Goal: Task Accomplishment & Management: Manage account settings

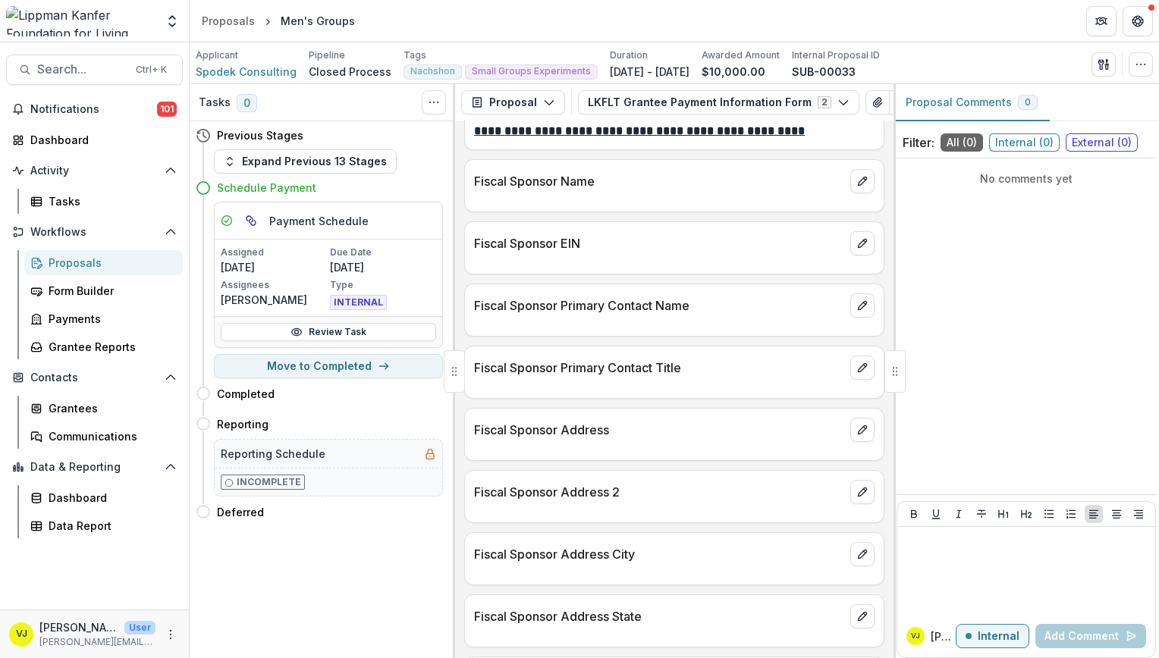
scroll to position [1149, 0]
click at [387, 365] on icon "button" at bounding box center [384, 366] width 12 height 12
select select "*******"
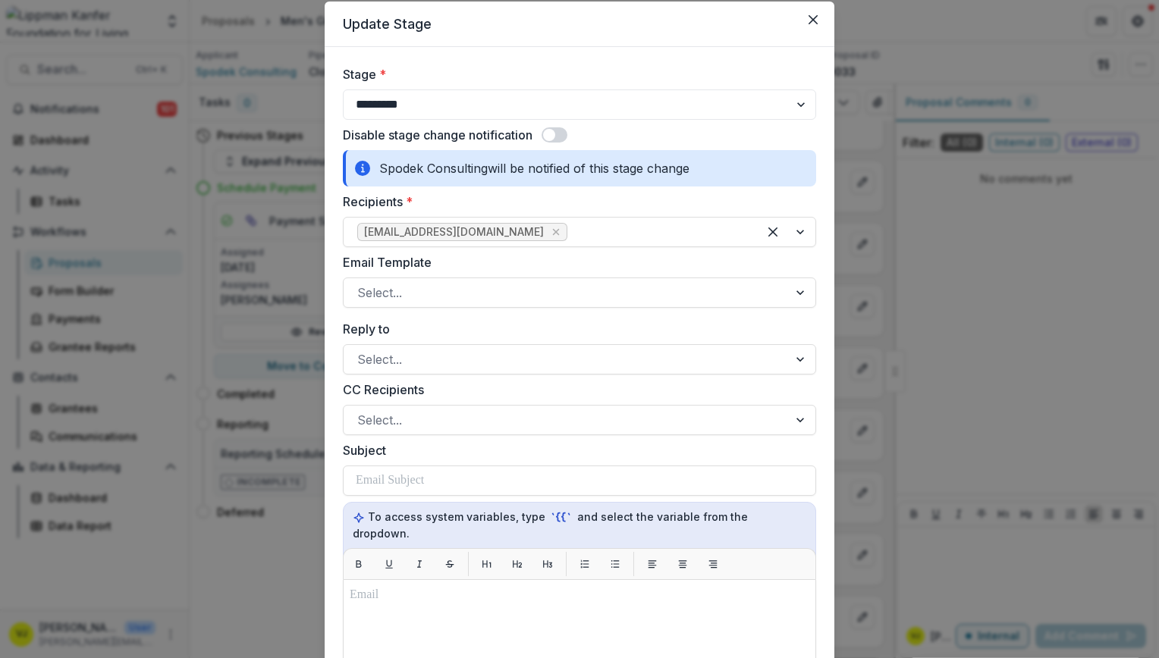
scroll to position [0, 0]
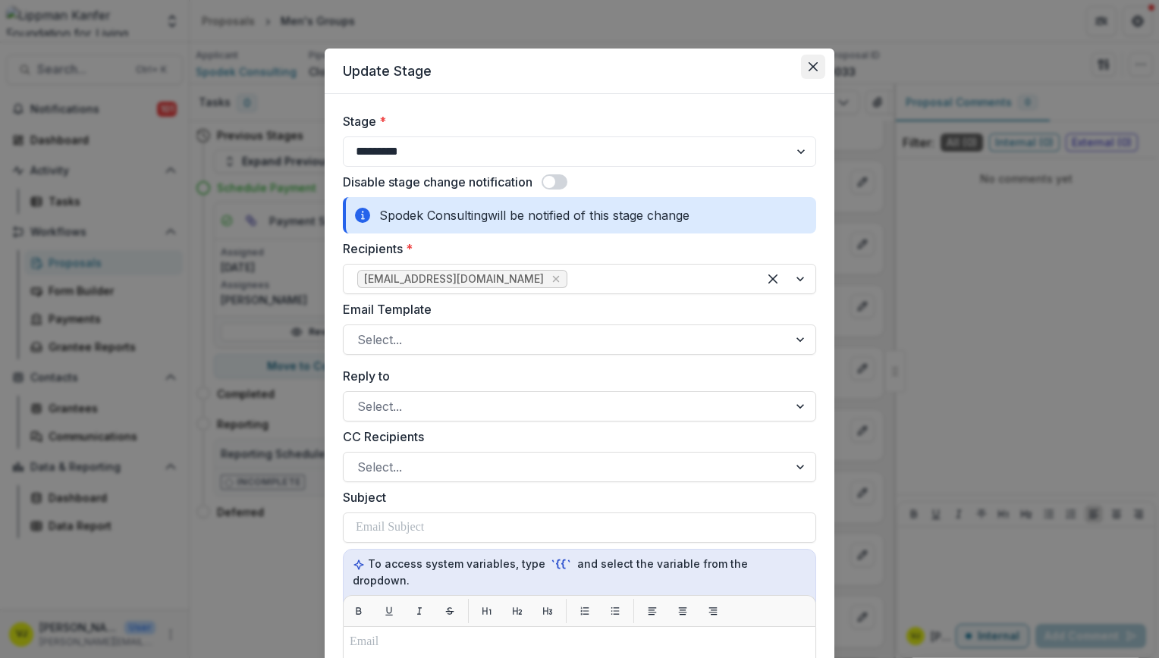
click at [812, 64] on icon "Close" at bounding box center [813, 66] width 9 height 9
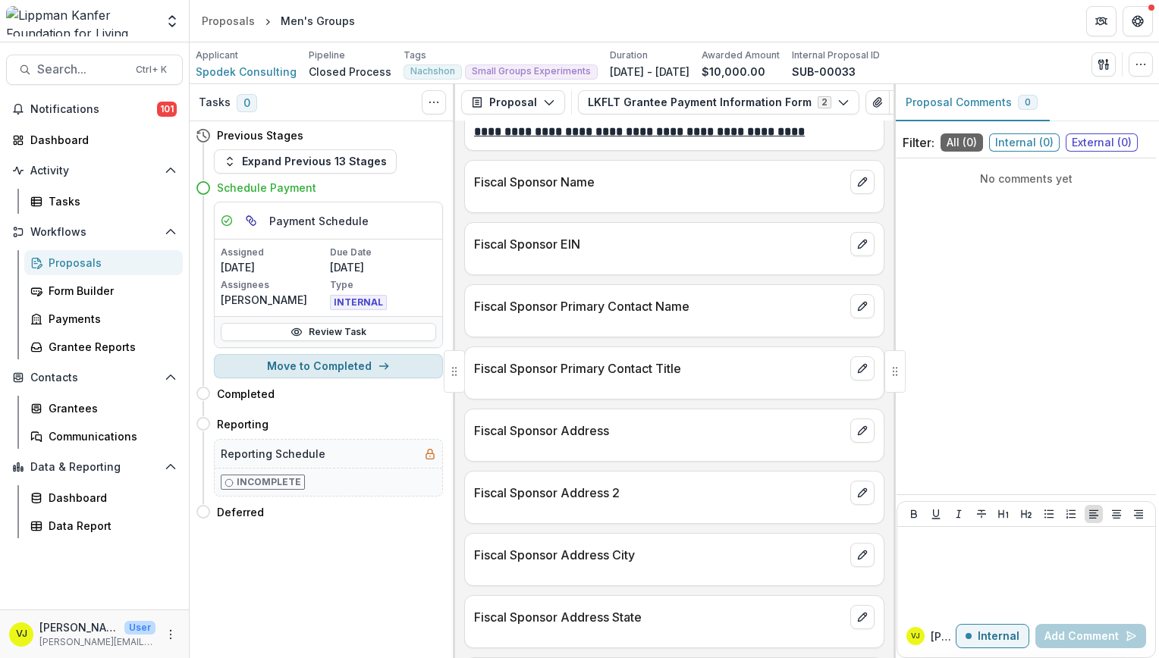
click at [391, 366] on button "Move to Completed" at bounding box center [328, 366] width 229 height 24
select select "*******"
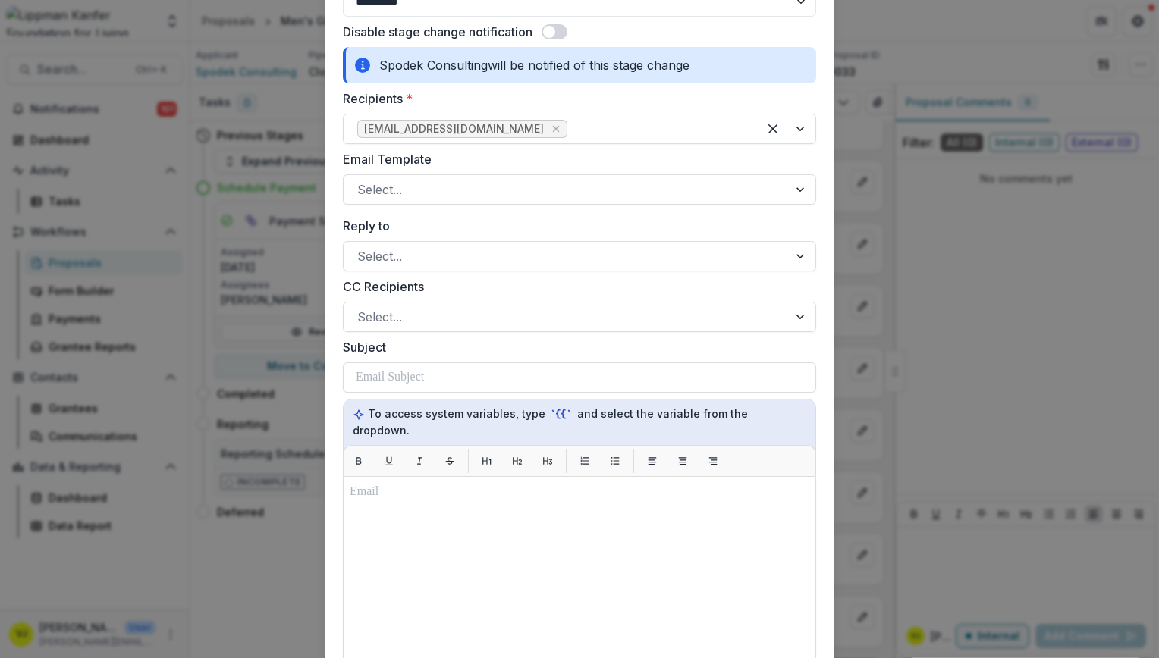
scroll to position [152, 0]
click at [451, 191] on div at bounding box center [565, 188] width 417 height 21
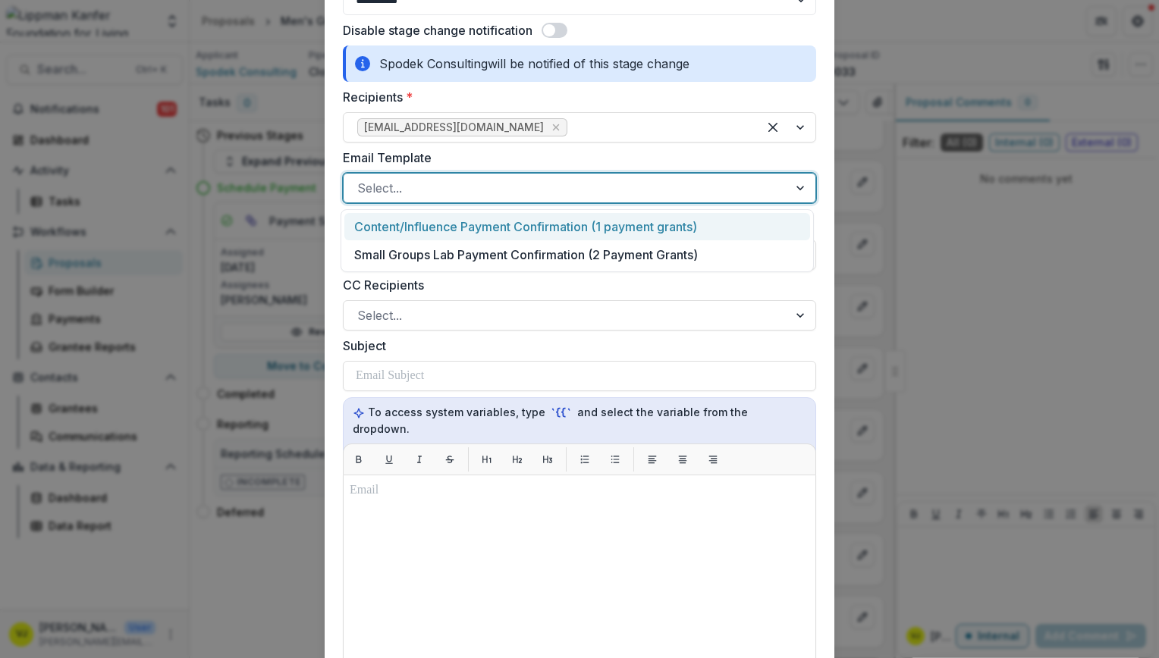
click at [451, 217] on div "Content/Influence Payment Confirmation (1 payment grants)" at bounding box center [577, 227] width 466 height 28
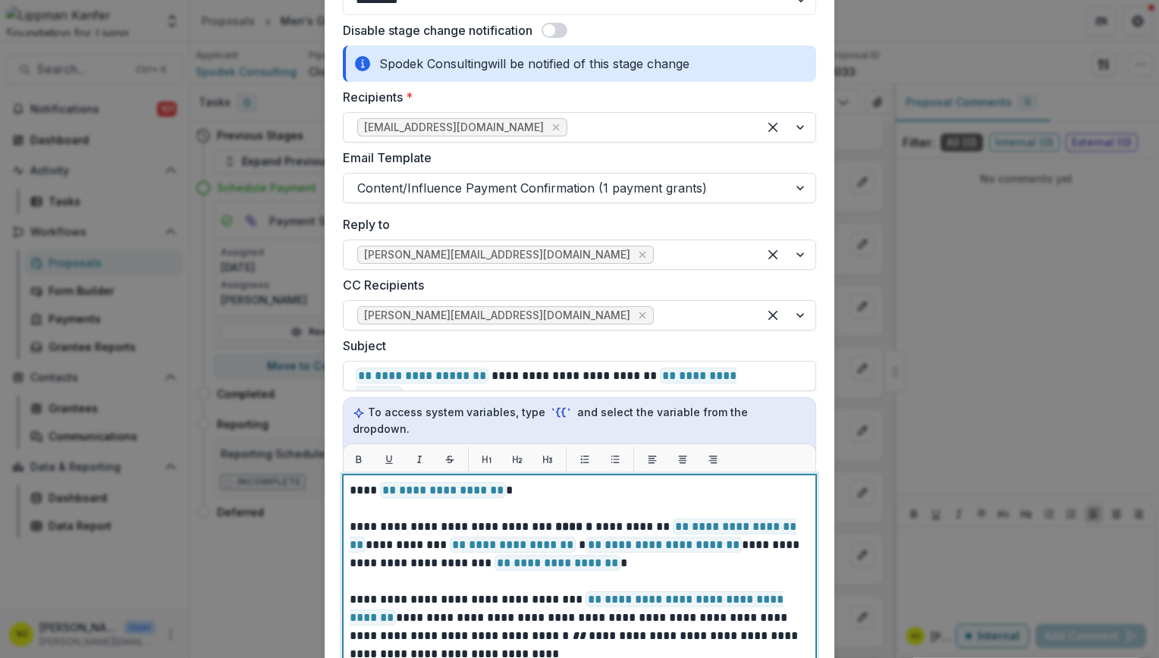
click at [528, 500] on p at bounding box center [580, 509] width 460 height 18
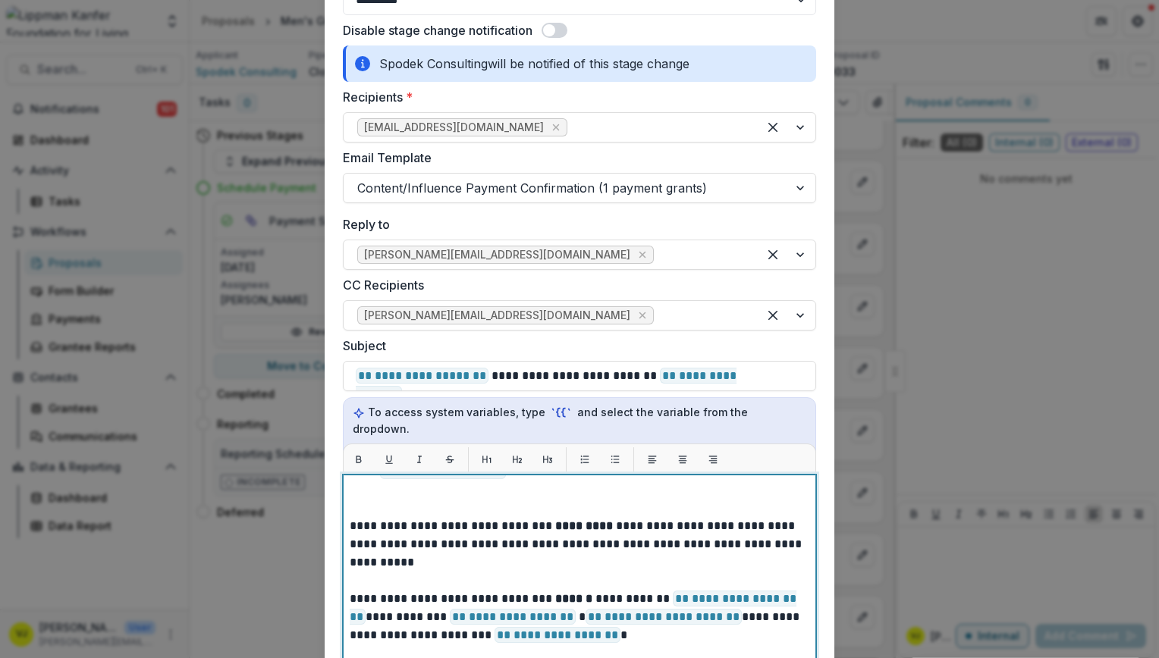
scroll to position [20, 0]
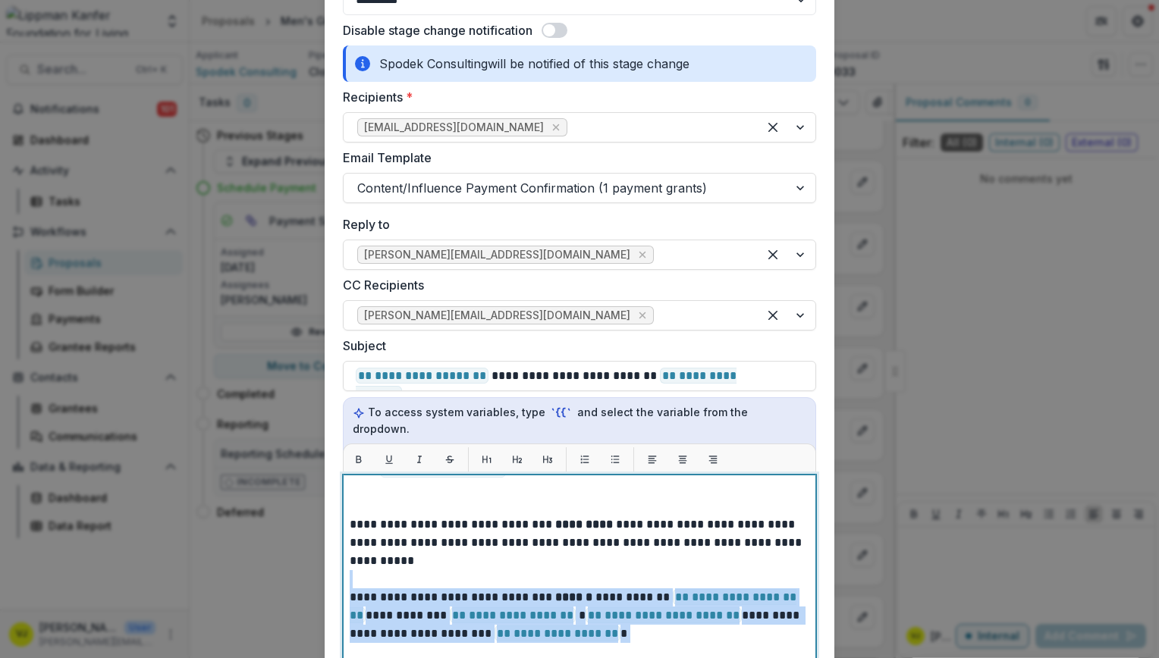
drag, startPoint x: 534, startPoint y: 620, endPoint x: 452, endPoint y: 564, distance: 98.9
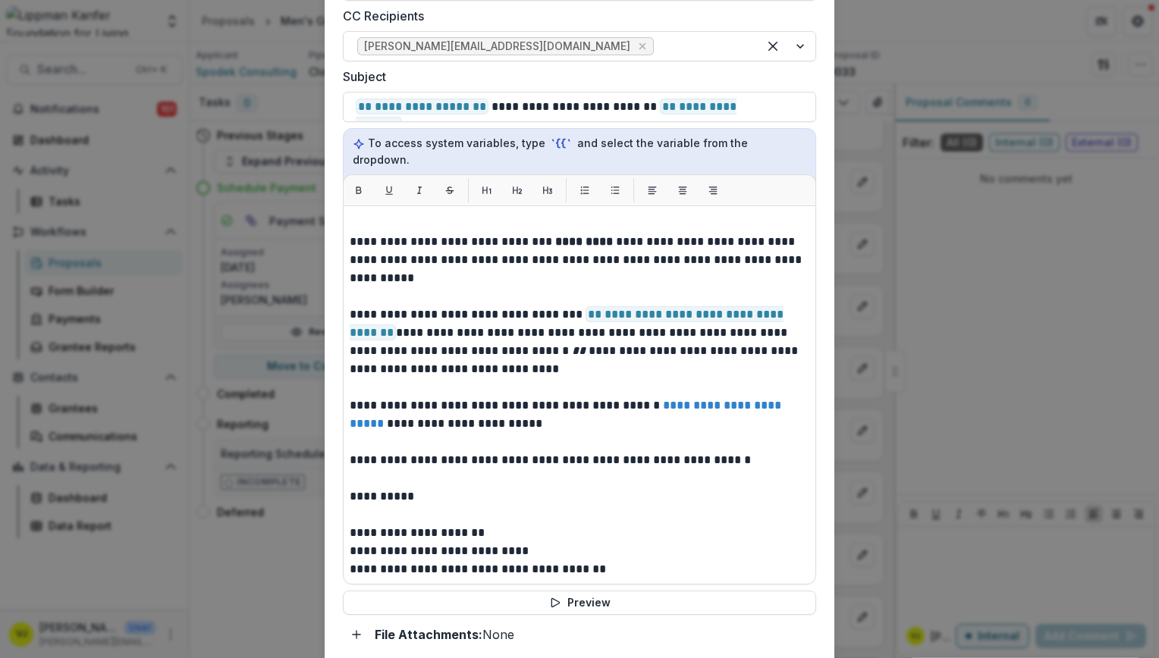
scroll to position [423, 0]
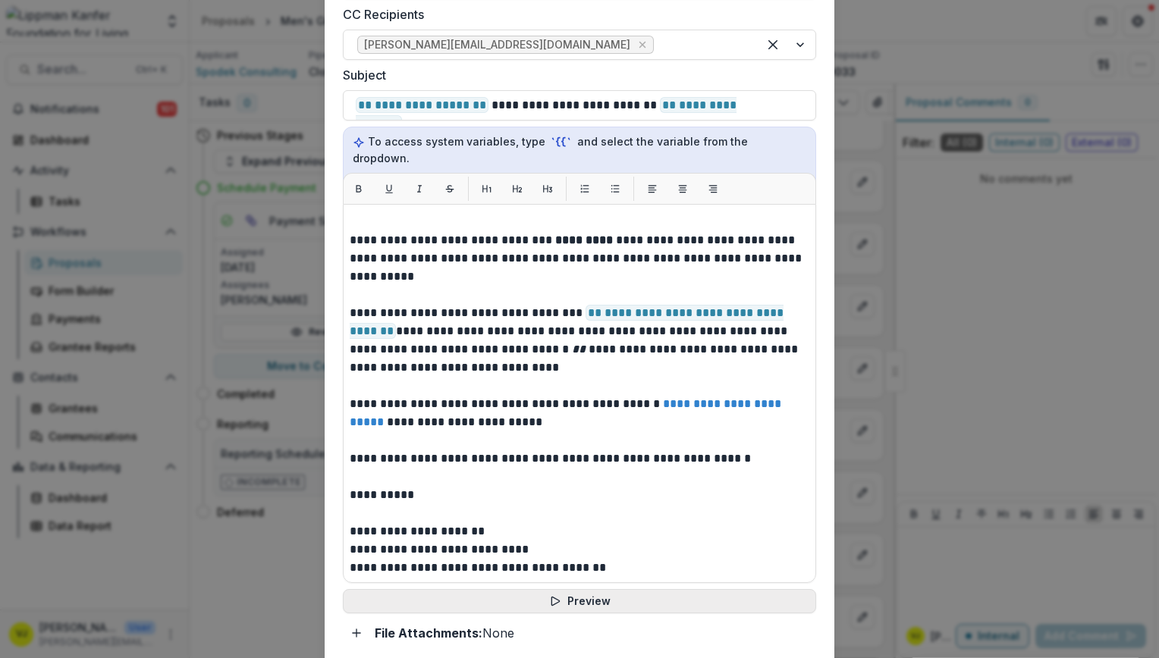
click at [587, 589] on button "Preview" at bounding box center [579, 601] width 473 height 24
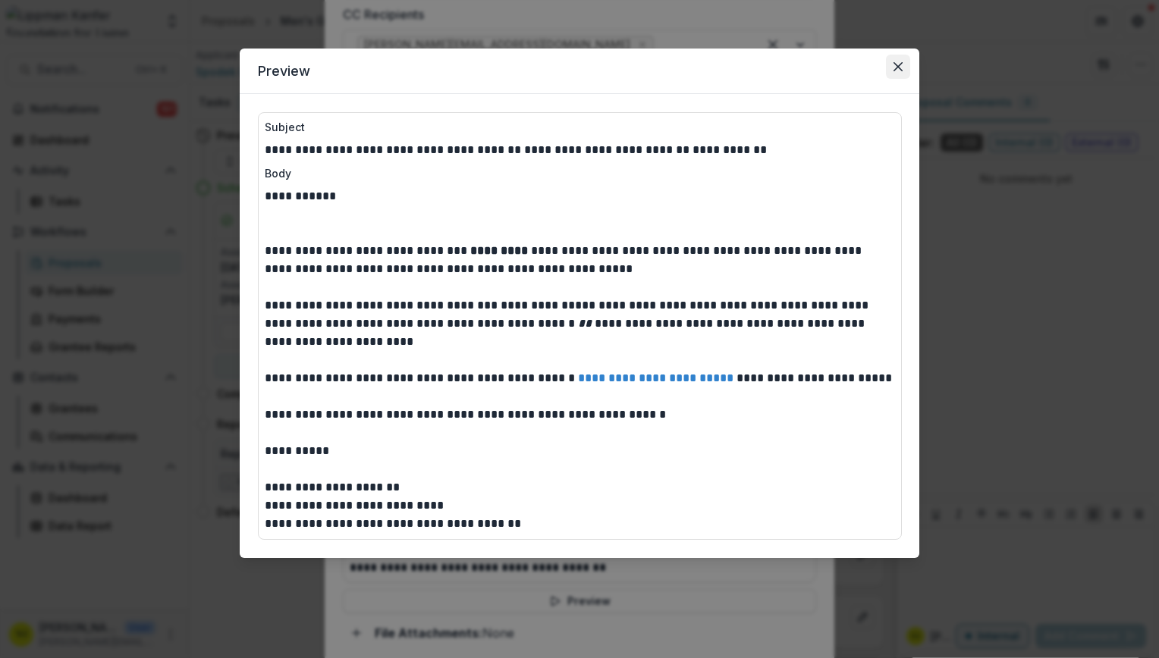
click at [893, 67] on button "Close" at bounding box center [898, 67] width 24 height 24
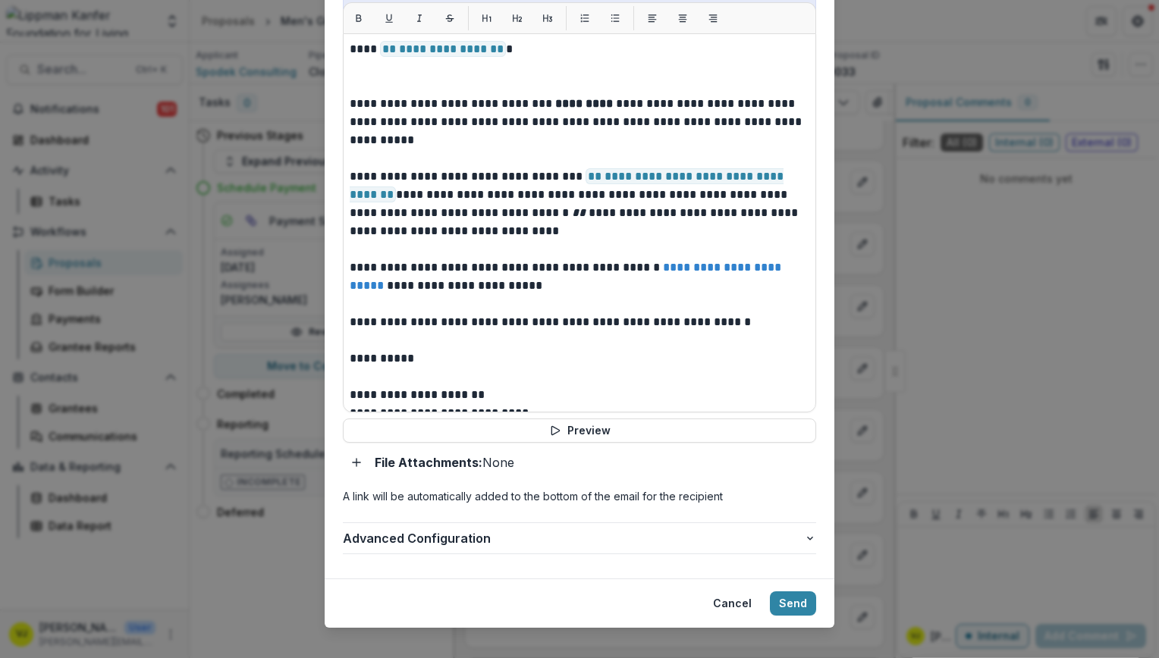
scroll to position [34, 0]
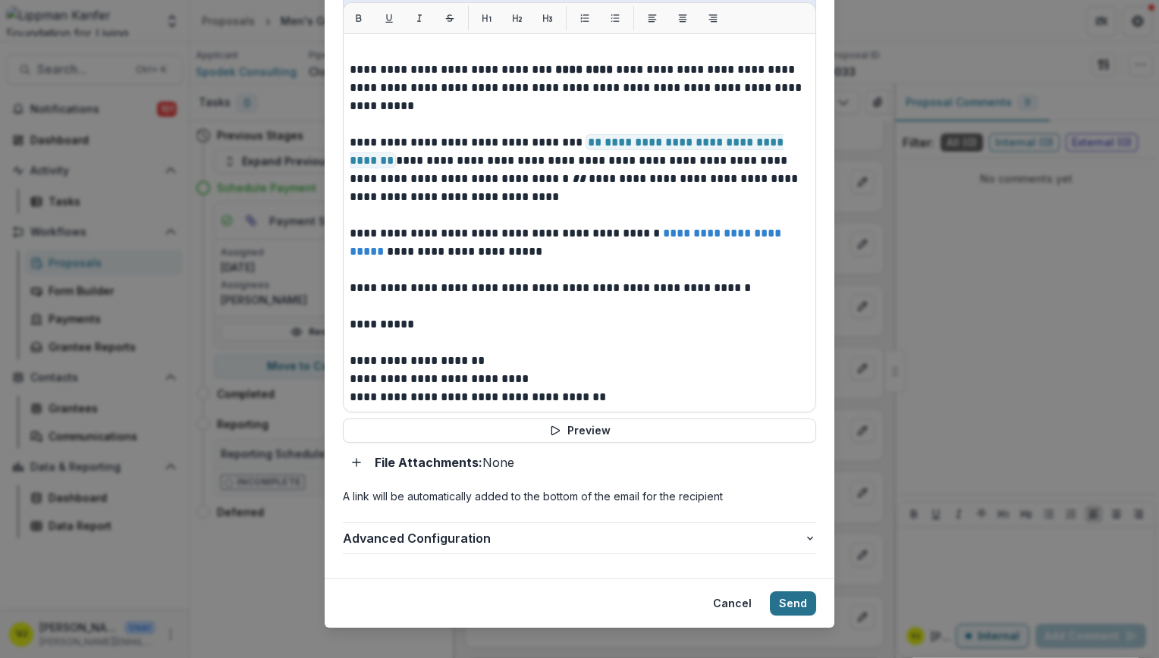
click at [794, 592] on button "Send" at bounding box center [793, 604] width 46 height 24
